Goal: Task Accomplishment & Management: Use online tool/utility

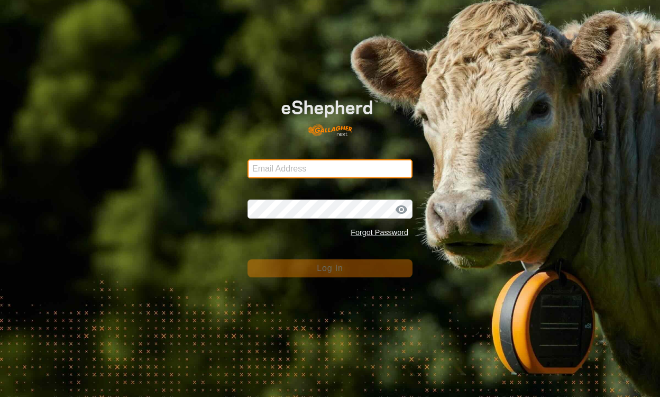
type input "[EMAIL_ADDRESS][DOMAIN_NAME]"
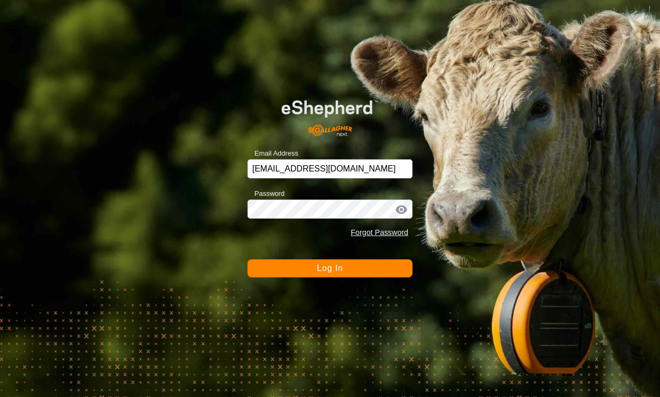
click at [336, 273] on button "Log In" at bounding box center [329, 268] width 165 height 18
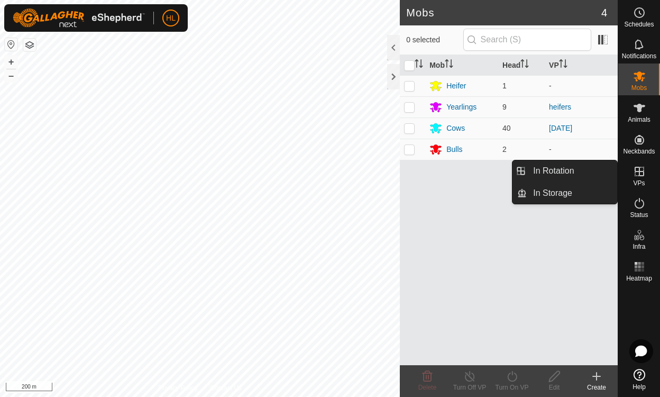
drag, startPoint x: 639, startPoint y: 160, endPoint x: 641, endPoint y: 168, distance: 7.9
click at [641, 168] on icon at bounding box center [639, 171] width 13 height 13
click at [596, 170] on link "In Rotation" at bounding box center [572, 170] width 90 height 21
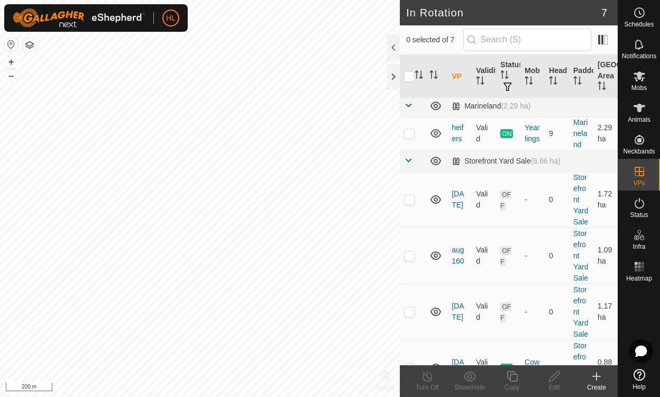
scroll to position [199, 0]
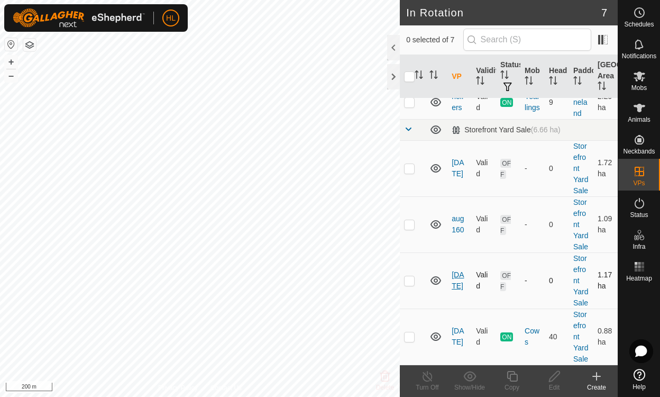
click at [457, 270] on link "[DATE]" at bounding box center [458, 280] width 12 height 20
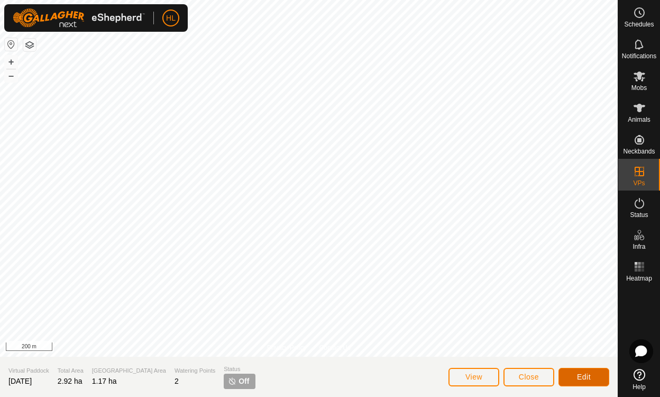
click at [604, 380] on button "Edit" at bounding box center [583, 377] width 51 height 19
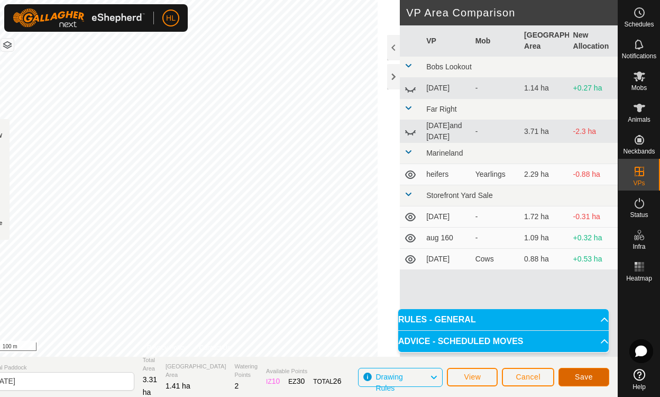
click at [592, 375] on button "Save" at bounding box center [583, 377] width 51 height 19
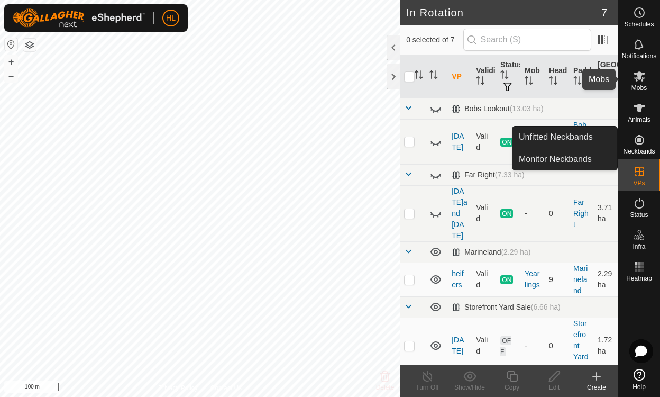
click at [642, 83] on es-mob-svg-icon at bounding box center [639, 76] width 19 height 17
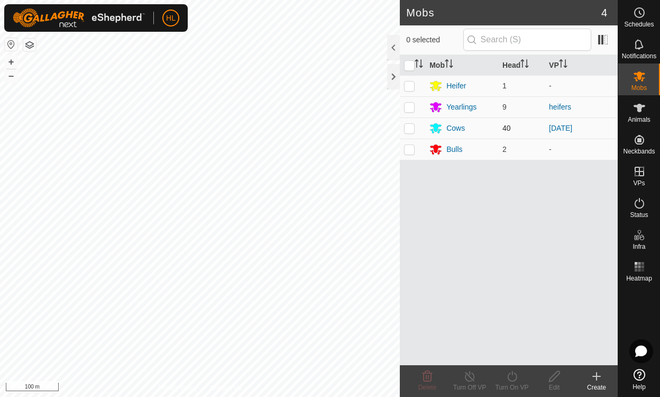
click at [411, 126] on p-checkbox at bounding box center [409, 128] width 11 height 8
checkbox input "true"
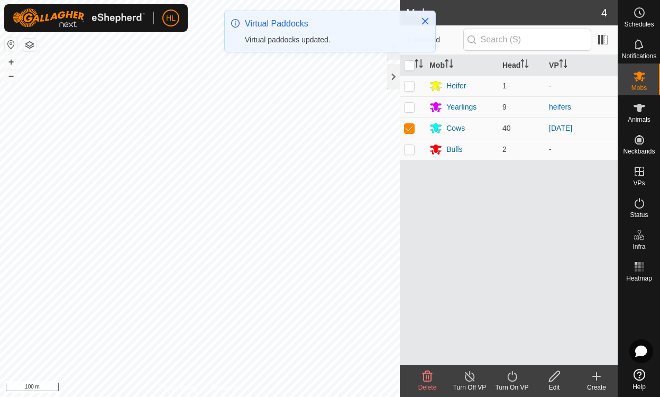
click at [513, 376] on icon at bounding box center [512, 376] width 13 height 13
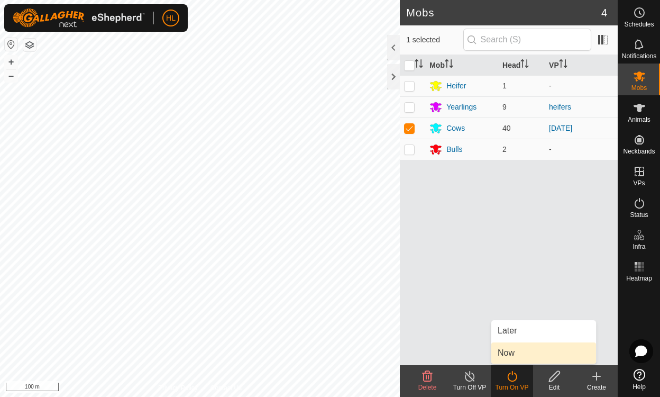
click at [508, 355] on link "Now" at bounding box center [543, 352] width 105 height 21
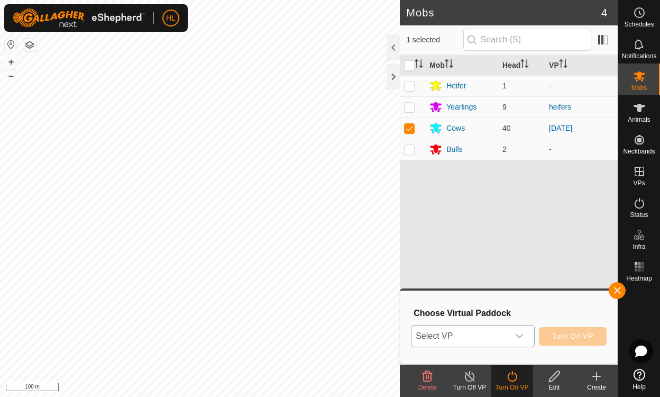
click at [492, 329] on span "Select VP" at bounding box center [459, 335] width 97 height 21
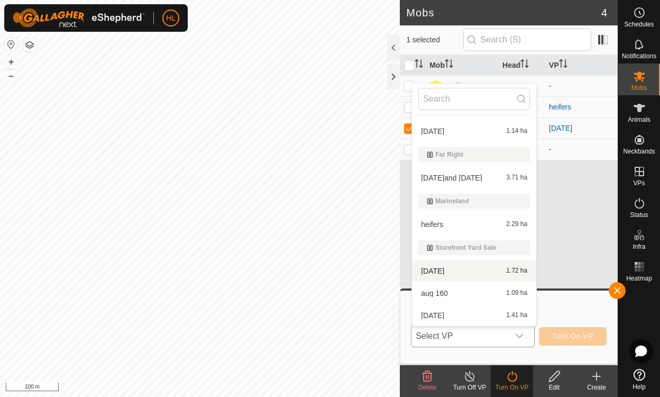
scroll to position [40, 0]
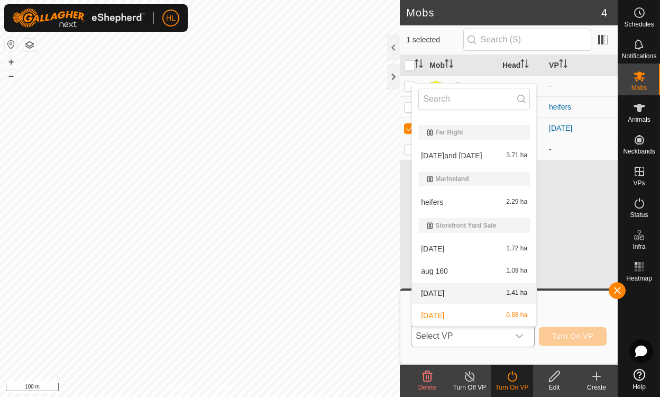
click at [478, 289] on li "[DATE] 1.41 ha" at bounding box center [474, 292] width 124 height 21
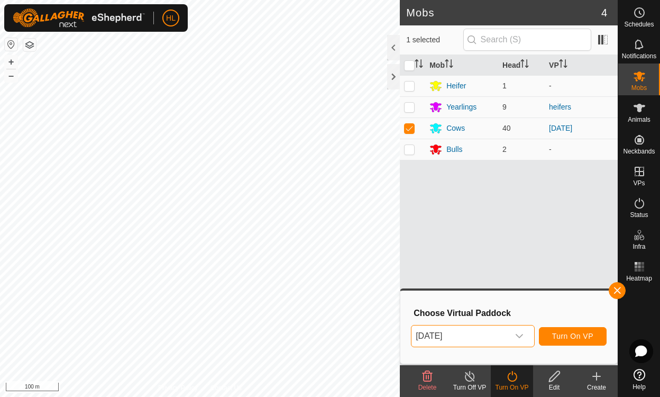
click at [573, 325] on div "[DATE] Turn On VP" at bounding box center [509, 335] width 196 height 25
click at [573, 337] on span "Turn On VP" at bounding box center [572, 336] width 41 height 8
